Goal: Task Accomplishment & Management: Use online tool/utility

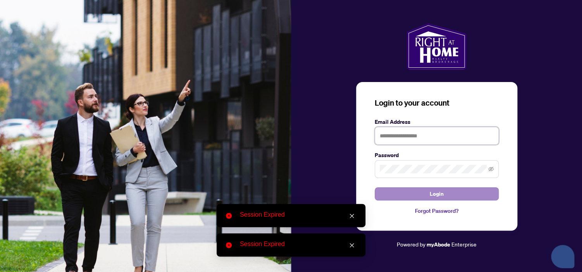
type input "**********"
click at [460, 195] on button "Login" at bounding box center [437, 194] width 124 height 13
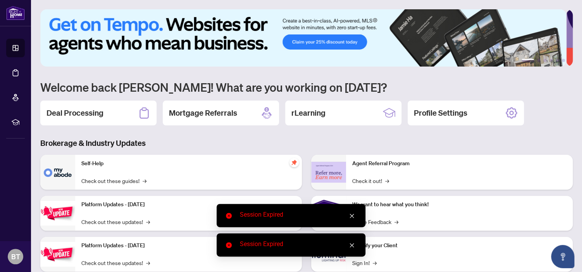
click at [354, 215] on icon "close" at bounding box center [351, 216] width 5 height 5
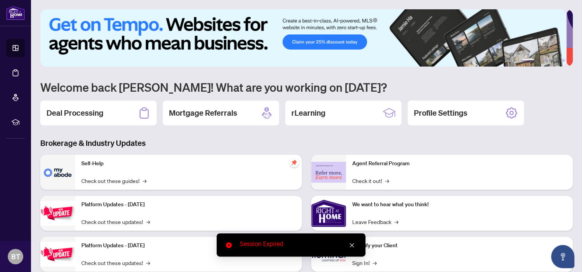
click at [351, 248] on icon "close" at bounding box center [351, 245] width 5 height 5
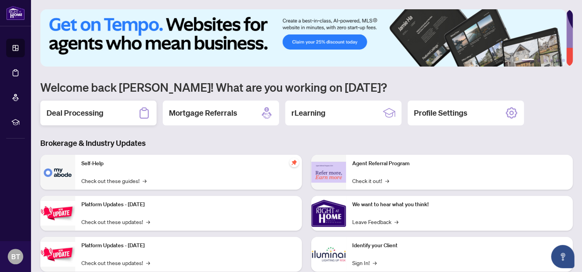
click at [82, 111] on h2 "Deal Processing" at bounding box center [75, 113] width 57 height 11
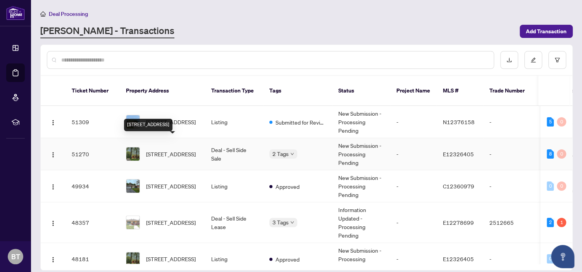
click at [174, 150] on span "[STREET_ADDRESS]" at bounding box center [171, 154] width 50 height 9
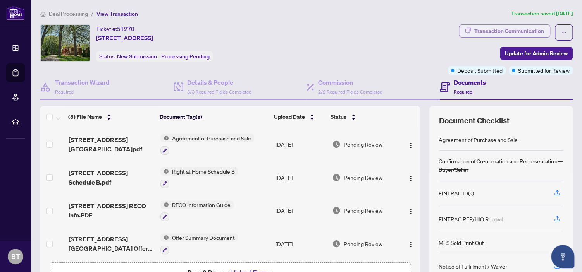
click at [489, 28] on div "Transaction Communication" at bounding box center [509, 31] width 70 height 12
